Goal: Use online tool/utility: Utilize a website feature to perform a specific function

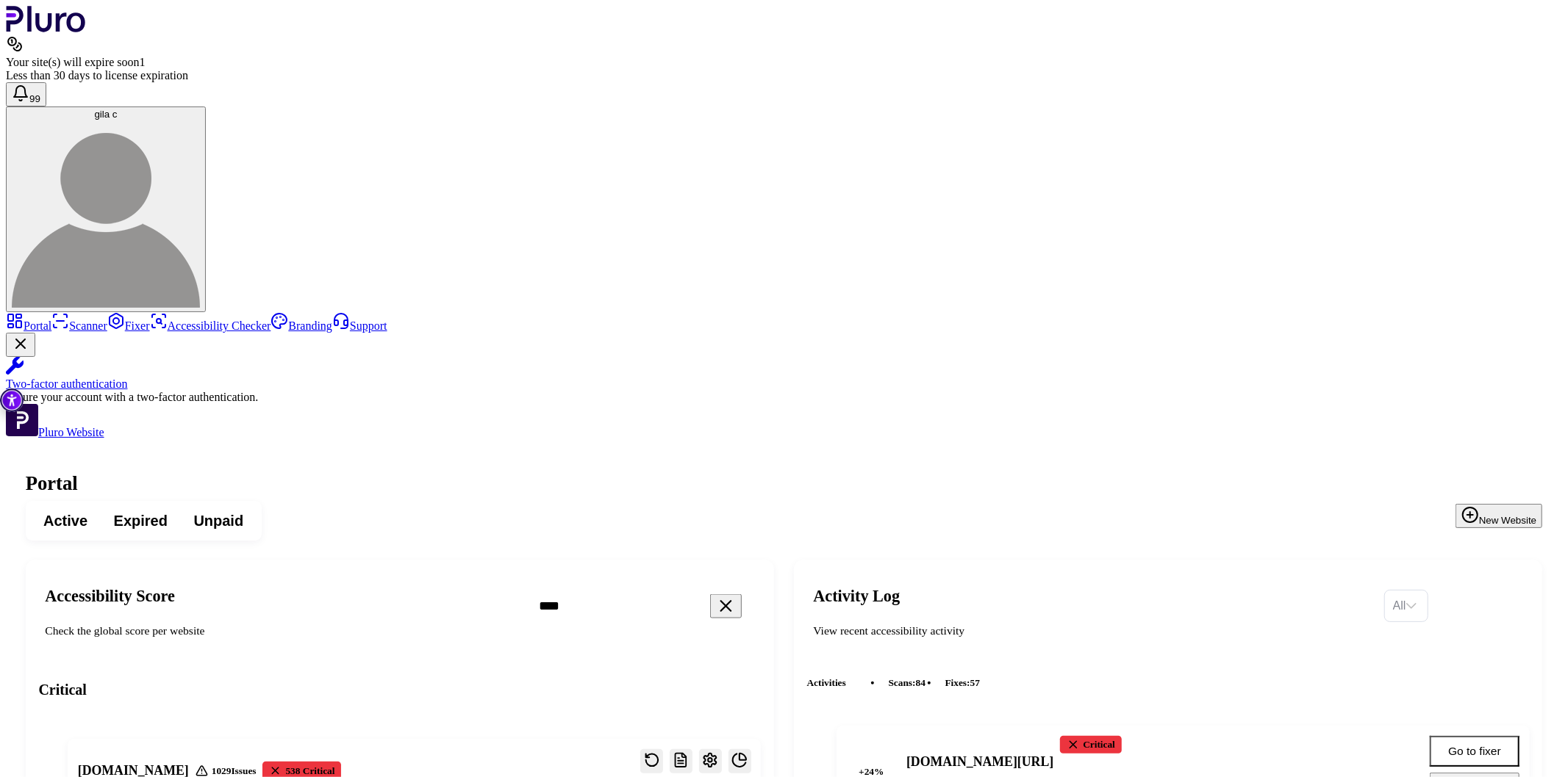
click at [660, 752] on icon "Reset the cache" at bounding box center [652, 761] width 16 height 16
click at [90, 320] on link "Scanner" at bounding box center [80, 326] width 56 height 12
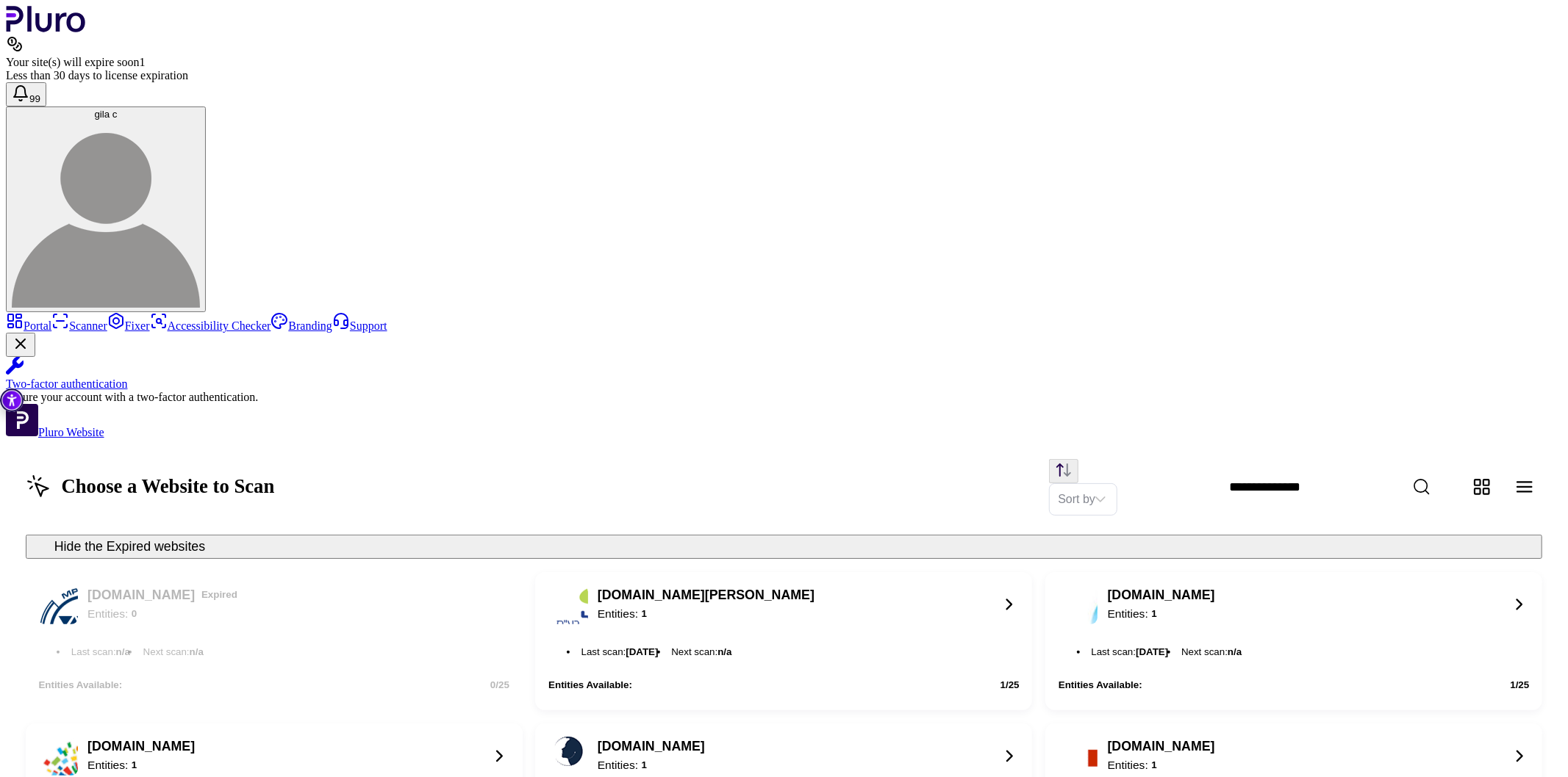
scroll to position [1345, 0]
